Goal: Task Accomplishment & Management: Use online tool/utility

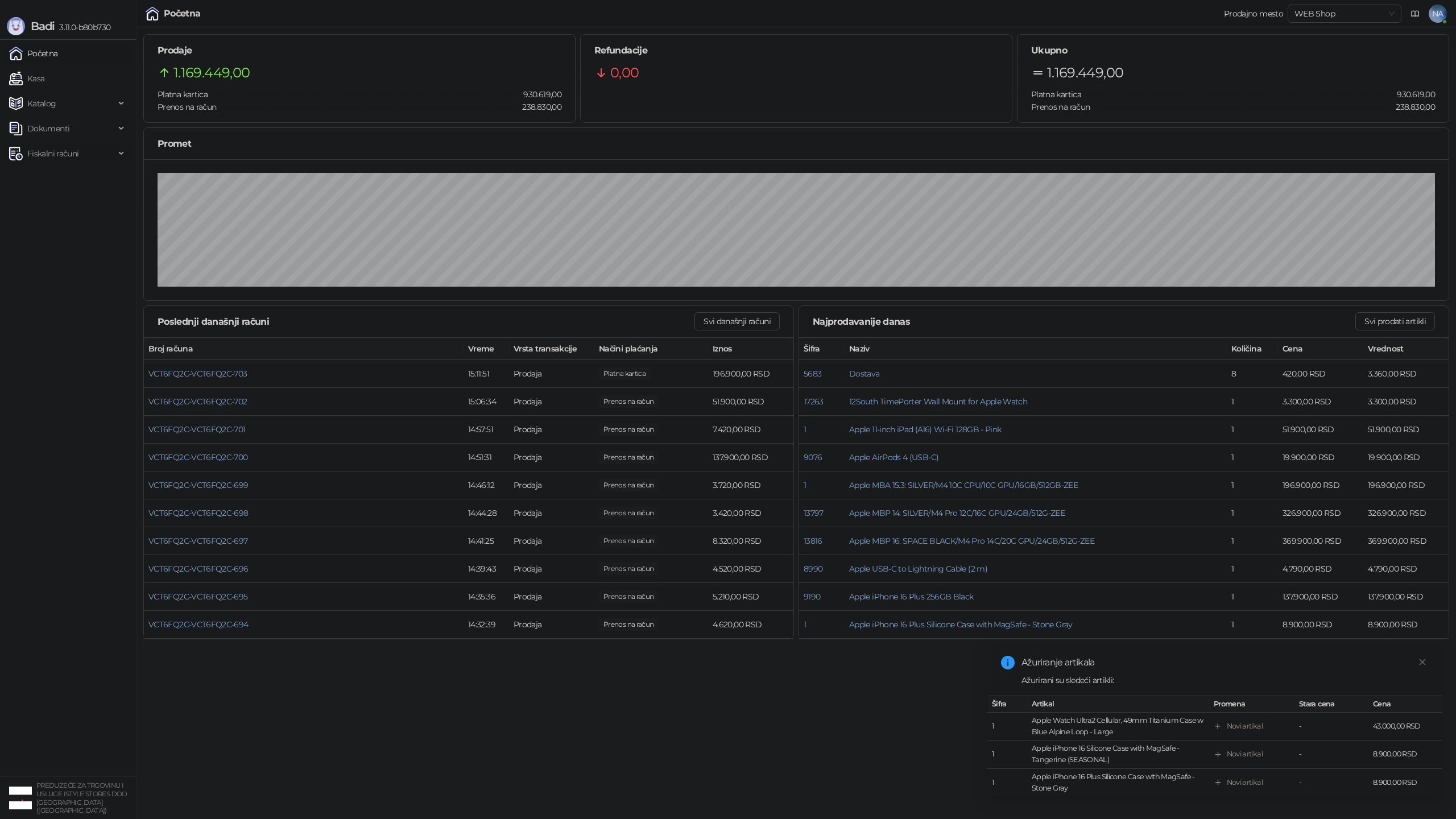
click at [71, 161] on span "Fiskalni računi" at bounding box center [53, 153] width 51 height 23
click at [62, 179] on link "Izdati računi" at bounding box center [44, 178] width 62 height 23
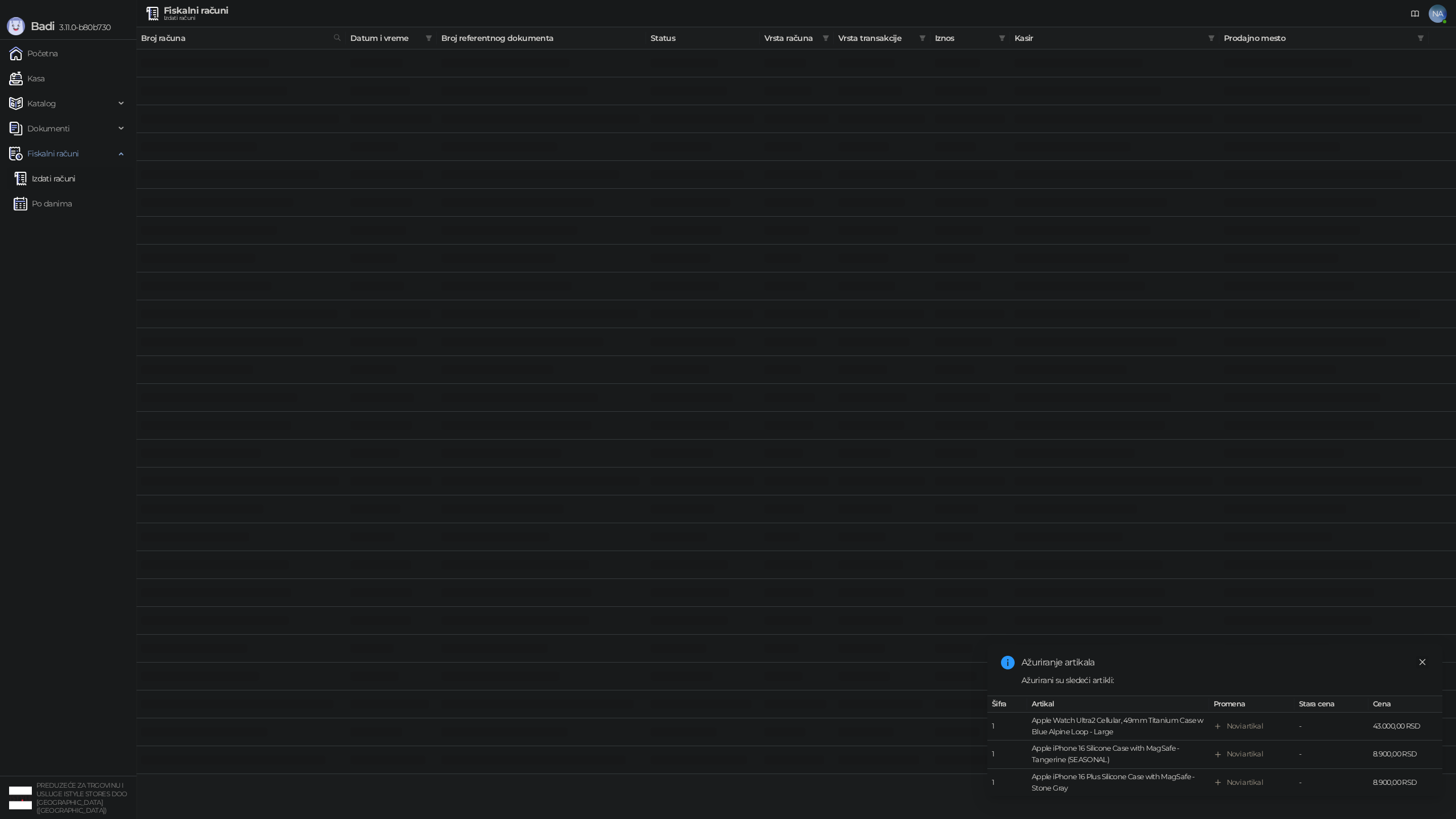
click at [1426, 665] on icon "close" at bounding box center [1422, 662] width 8 height 8
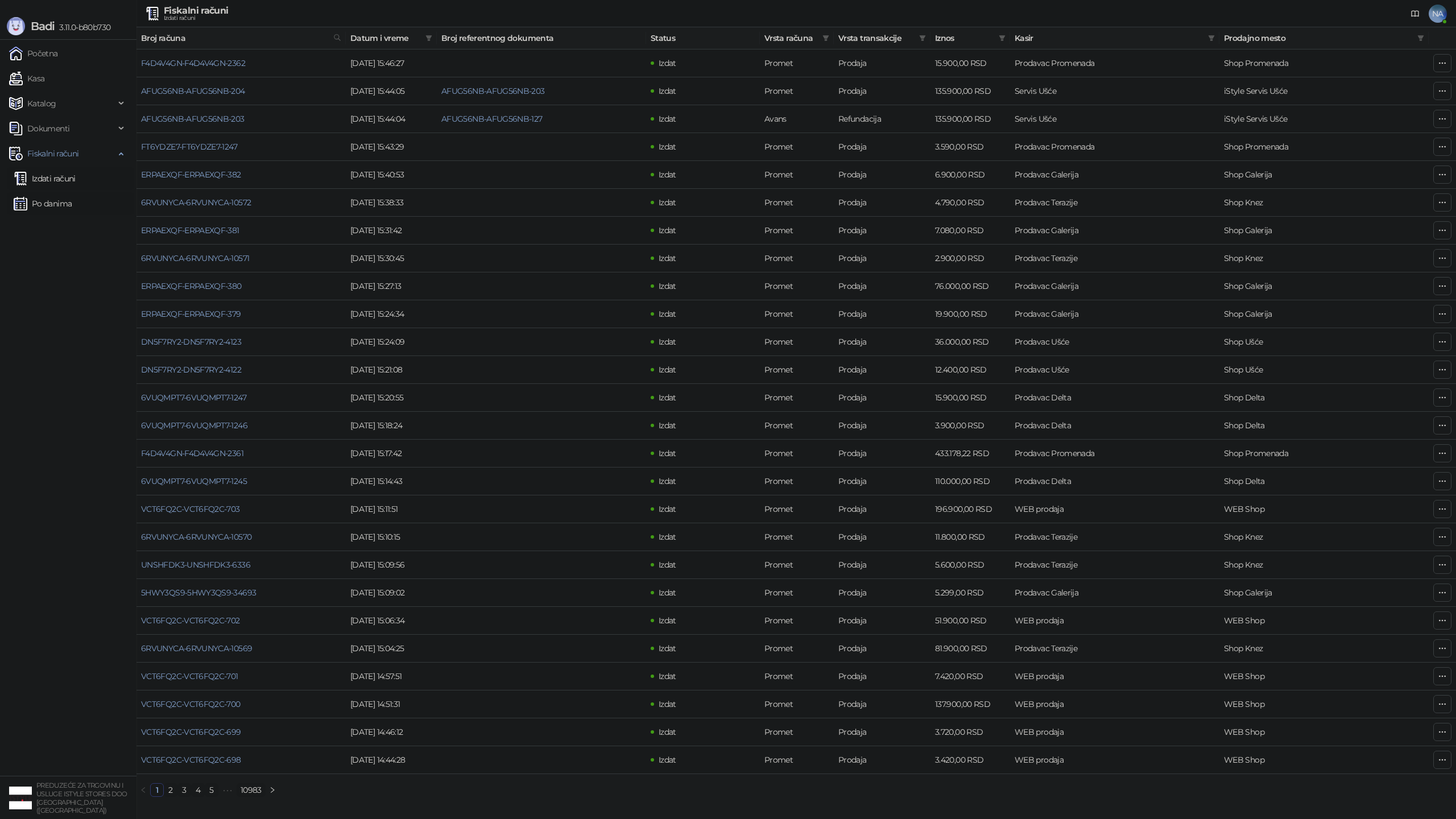
click at [56, 206] on link "Po danima" at bounding box center [42, 203] width 58 height 23
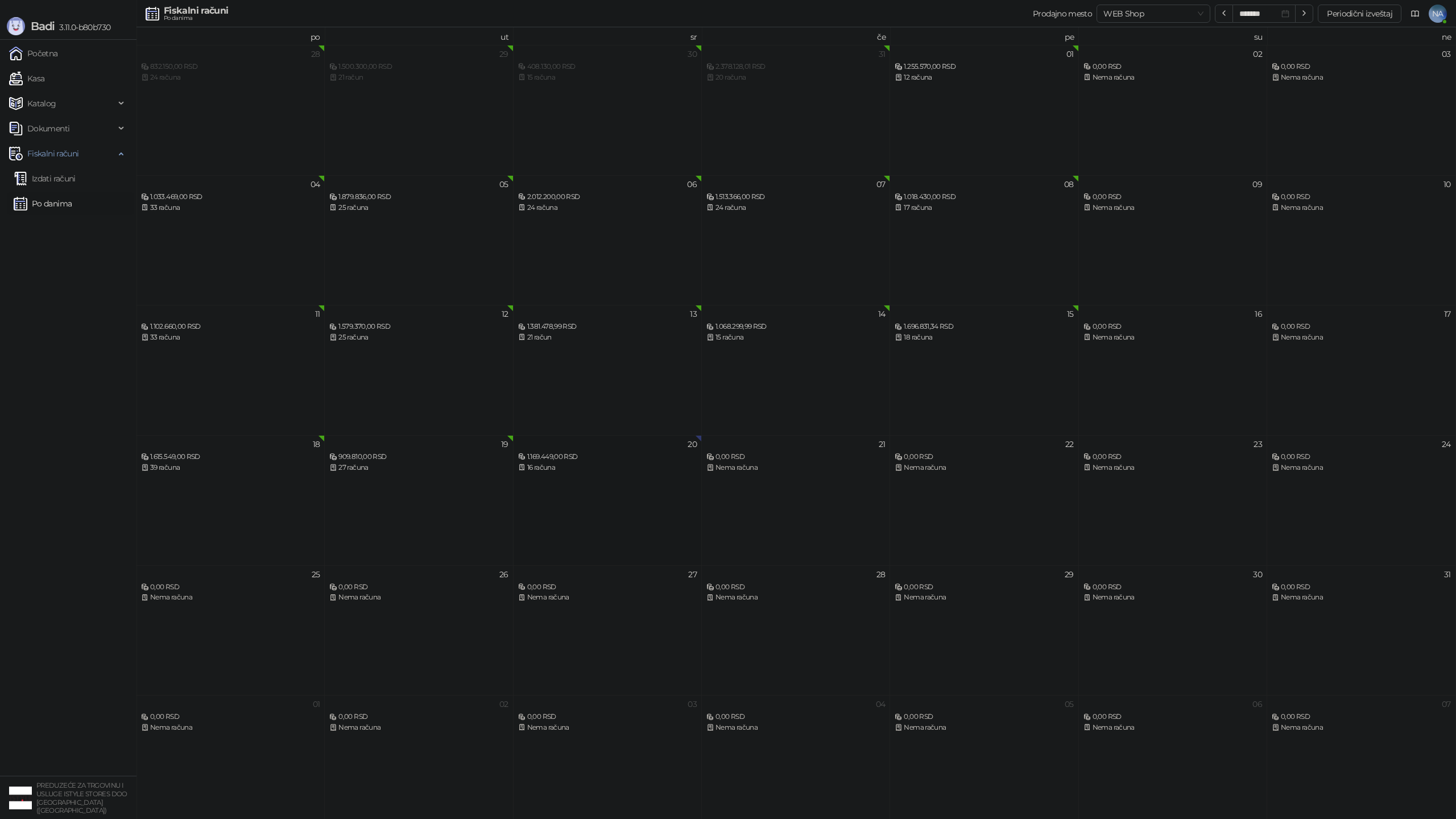
click at [580, 467] on div "16 računa" at bounding box center [608, 467] width 178 height 11
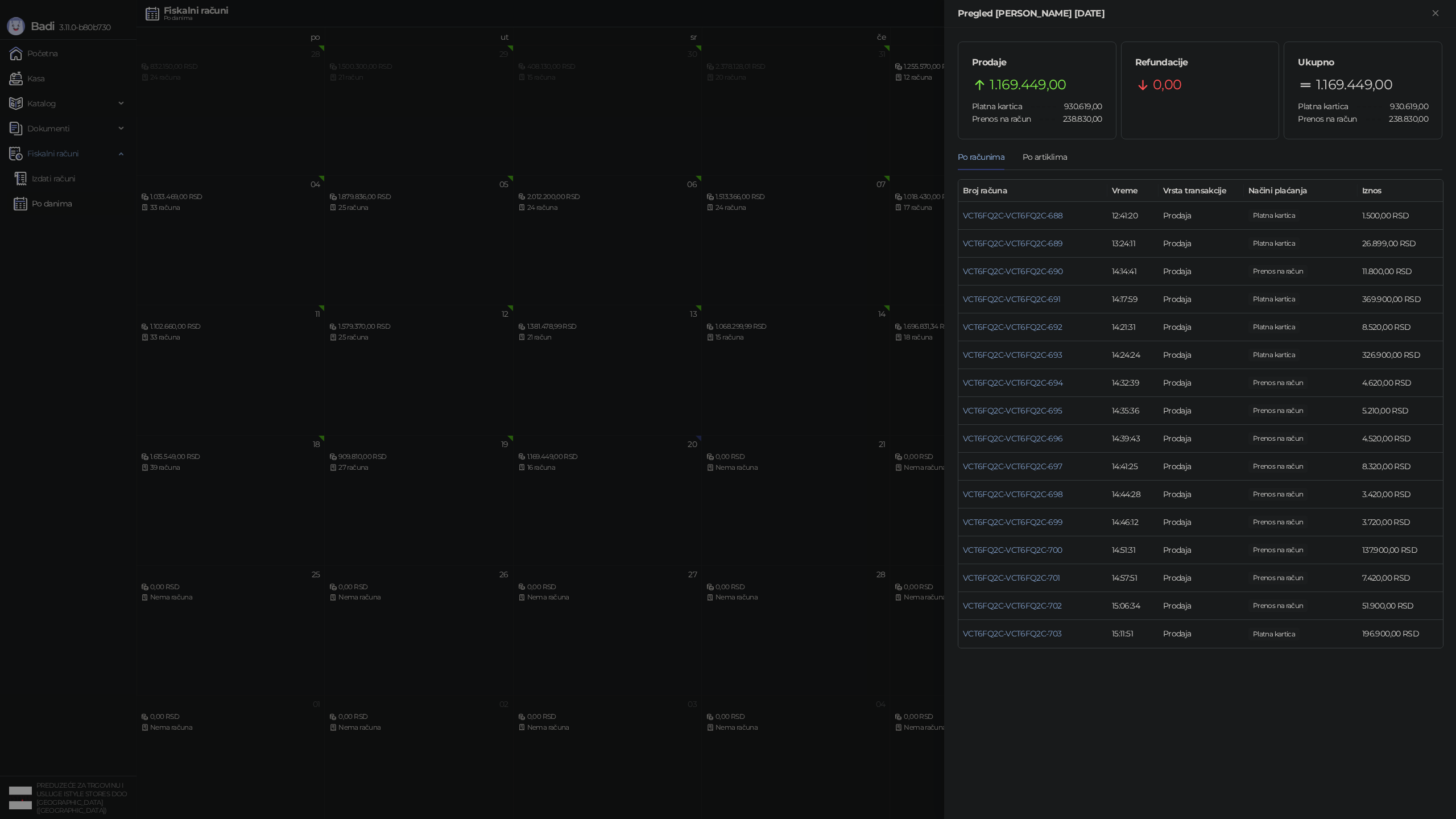
click at [773, 241] on div at bounding box center [728, 410] width 1456 height 819
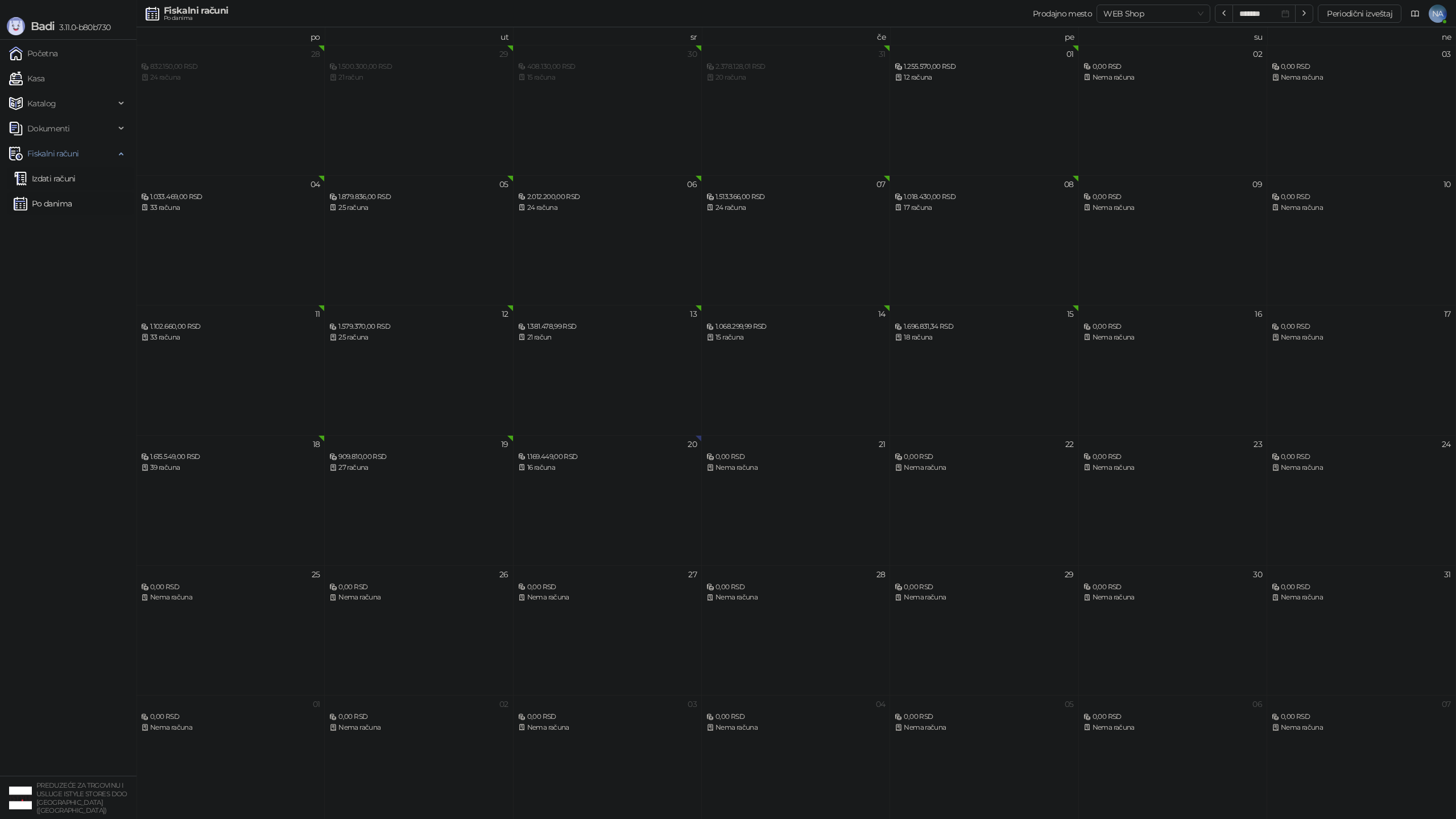
click at [43, 180] on link "Izdati računi" at bounding box center [44, 178] width 62 height 23
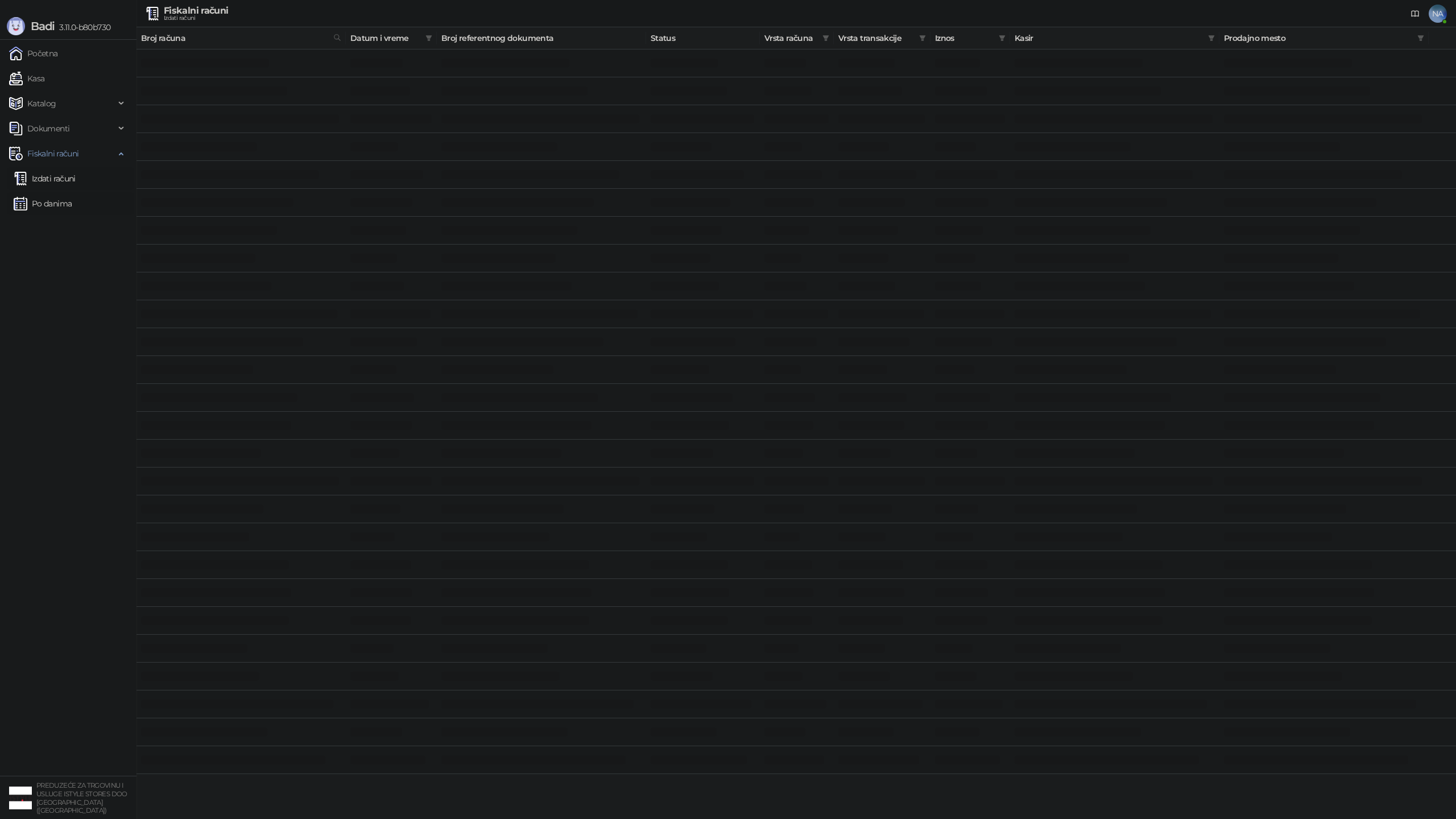
click at [55, 205] on link "Po danima" at bounding box center [42, 203] width 58 height 23
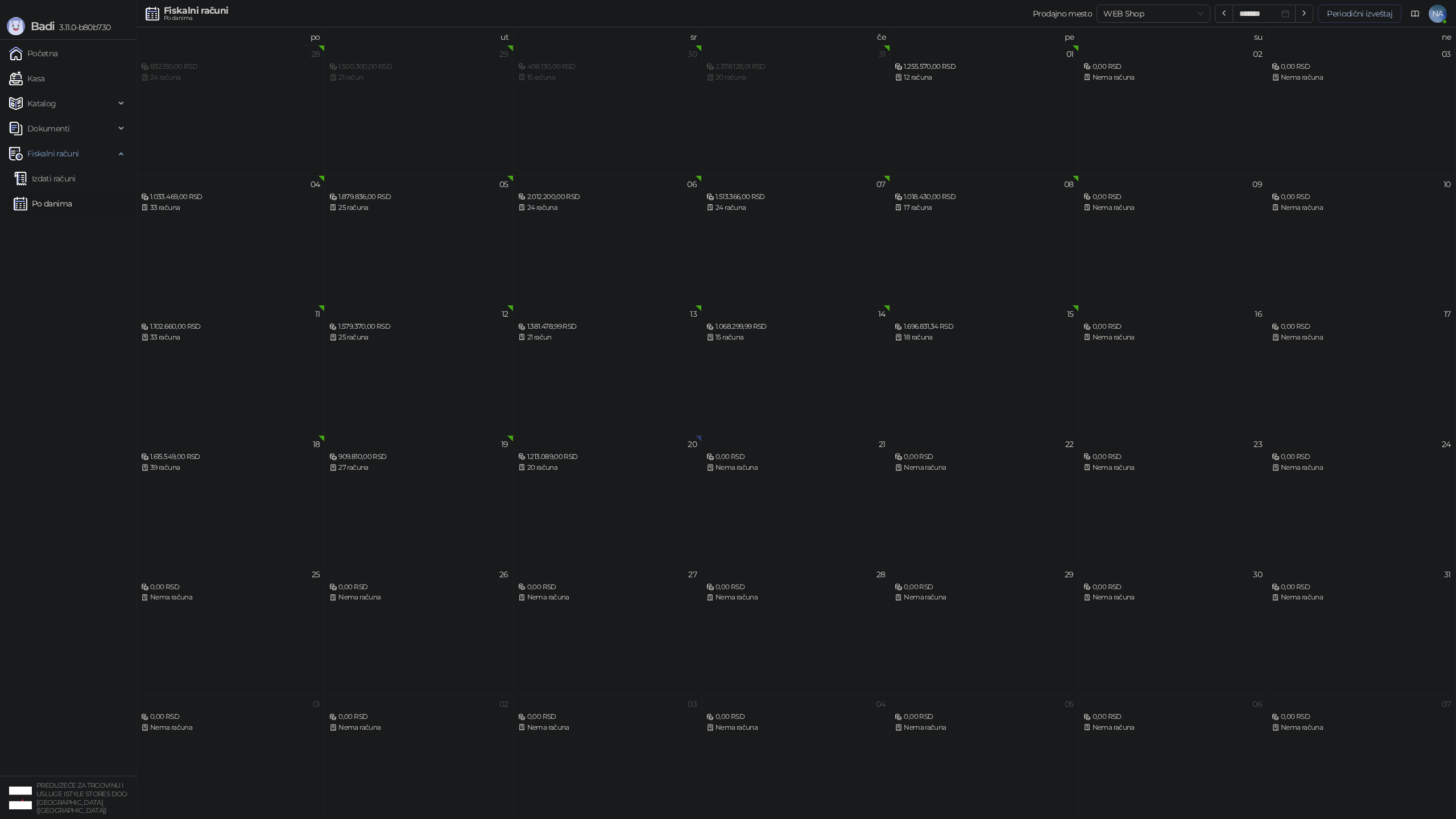
click at [1355, 18] on button "Periodični izveštaj" at bounding box center [1360, 13] width 84 height 18
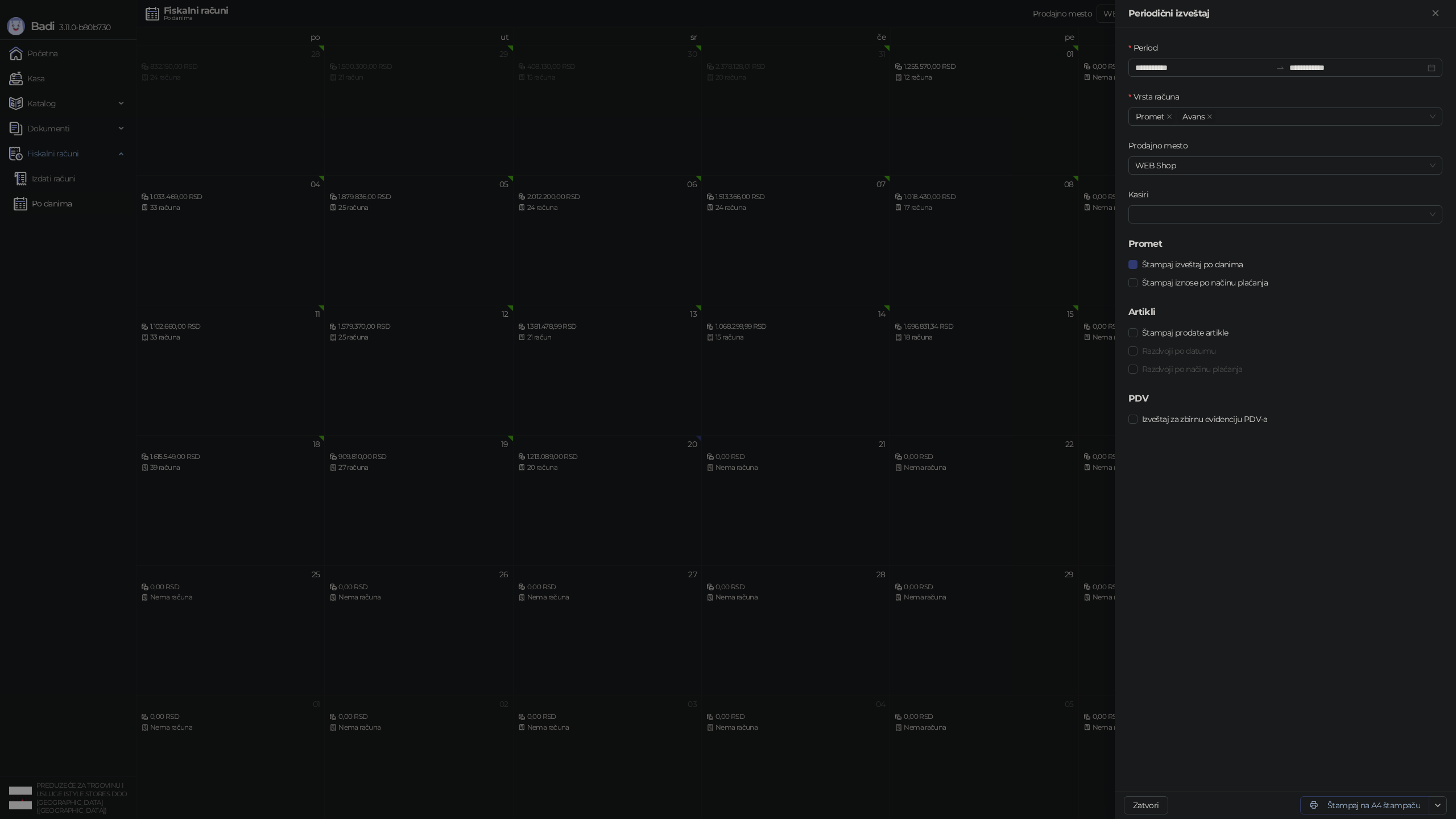
click at [1391, 805] on button "Štampaj na A4 štampaču" at bounding box center [1364, 806] width 129 height 18
